Goal: Task Accomplishment & Management: Use online tool/utility

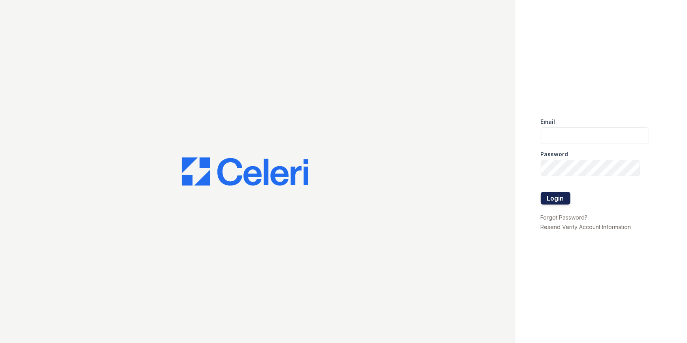
type input "[EMAIL_ADDRESS][DOMAIN_NAME]"
click at [556, 196] on button "Login" at bounding box center [556, 198] width 30 height 13
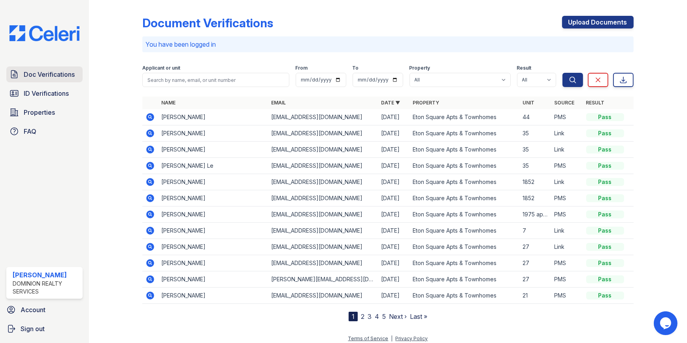
click at [44, 74] on span "Doc Verifications" at bounding box center [49, 74] width 51 height 9
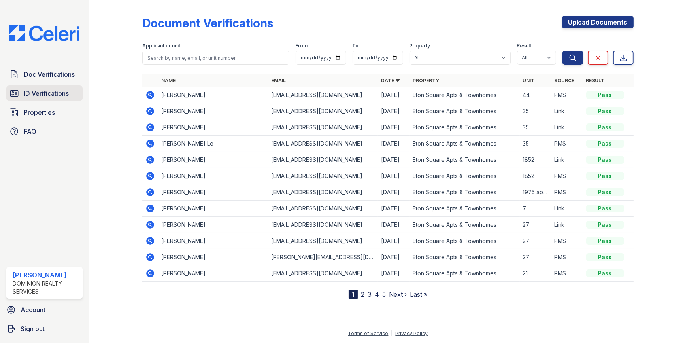
click at [66, 91] on span "ID Verifications" at bounding box center [46, 93] width 45 height 9
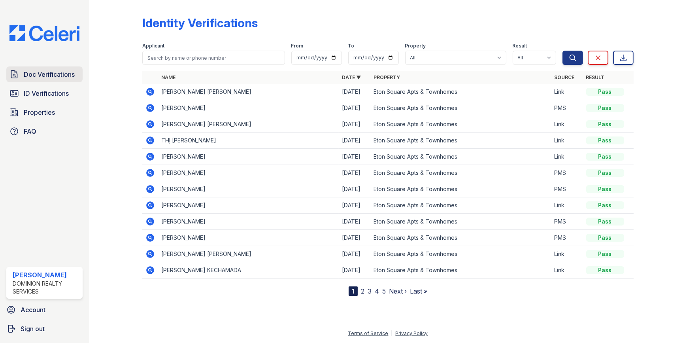
click at [40, 79] on link "Doc Verifications" at bounding box center [44, 74] width 76 height 16
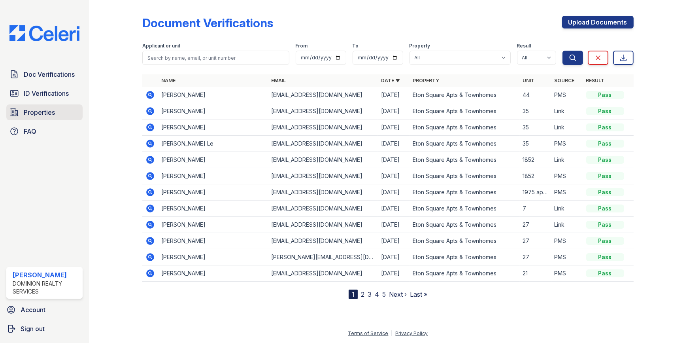
click at [51, 115] on span "Properties" at bounding box center [39, 112] width 31 height 9
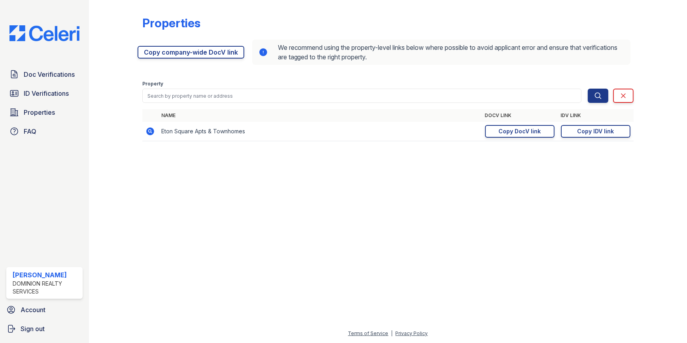
click at [525, 124] on td "https://app.getceleri.com/2c5bac20-f8d2-47ef-94c2-da969e8ccfc8/submit Copy DocV…" at bounding box center [520, 131] width 76 height 19
click at [521, 129] on div "Copy DocV link" at bounding box center [520, 131] width 42 height 8
click at [538, 129] on div "Copy DocV link" at bounding box center [520, 131] width 42 height 8
click at [47, 331] on link "Sign out" at bounding box center [44, 329] width 83 height 16
